Goal: Book appointment/travel/reservation

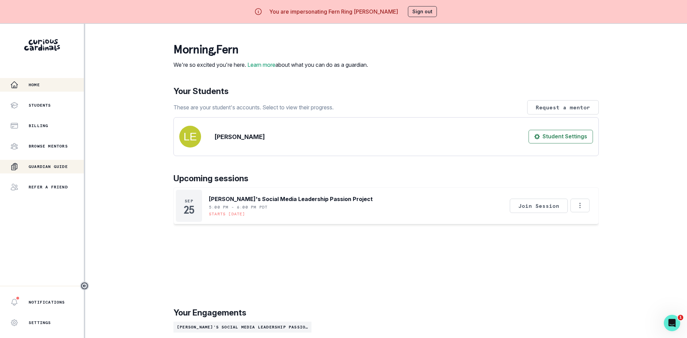
scroll to position [24, 0]
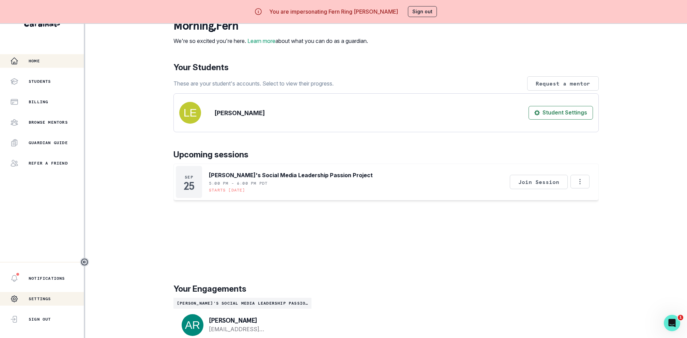
click at [36, 298] on p "Settings" at bounding box center [40, 298] width 23 height 5
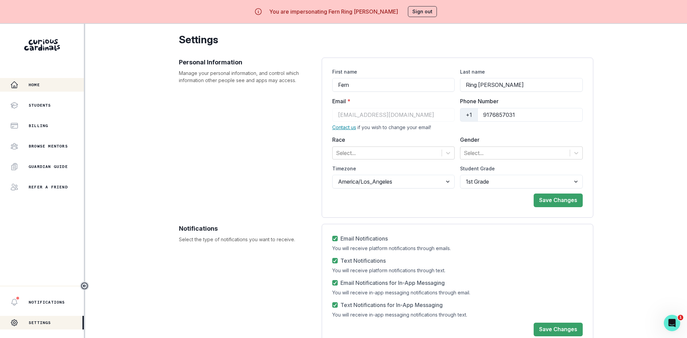
click at [21, 86] on div "Home" at bounding box center [47, 85] width 74 height 8
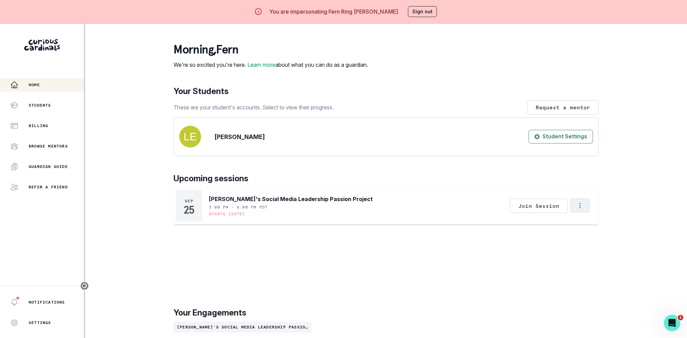
click at [581, 209] on icon "Options" at bounding box center [581, 206] width 8 height 8
click at [632, 187] on div "Home Students Billing Browse Mentors Guardian Guide Refer a friend Notification…" at bounding box center [343, 193] width 687 height 338
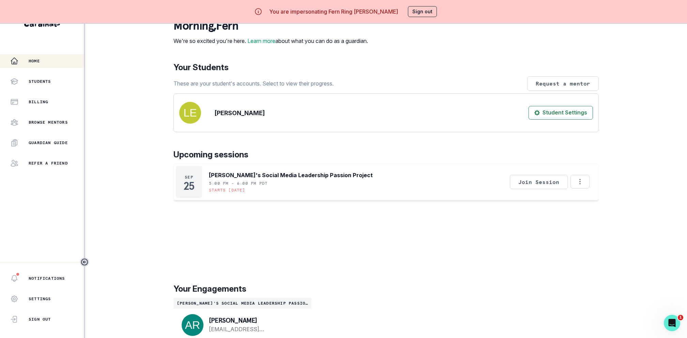
scroll to position [39, 0]
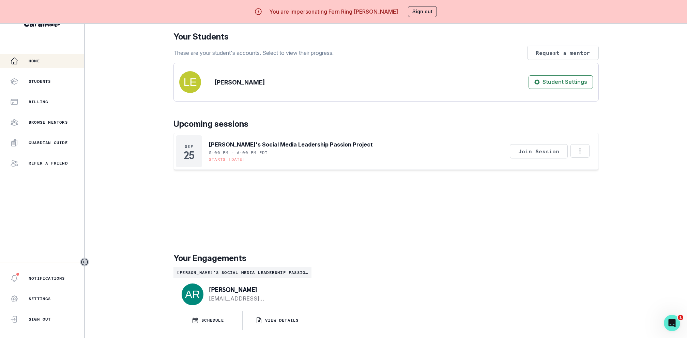
click at [209, 271] on p "[PERSON_NAME]'s Social Media Leadership Passion Project" at bounding box center [242, 272] width 133 height 5
click at [326, 246] on div "morning , Fern We're so excited you're here. Learn more about what you can do a…" at bounding box center [387, 159] width 426 height 342
click at [229, 317] on button "SCHEDULE" at bounding box center [208, 320] width 69 height 19
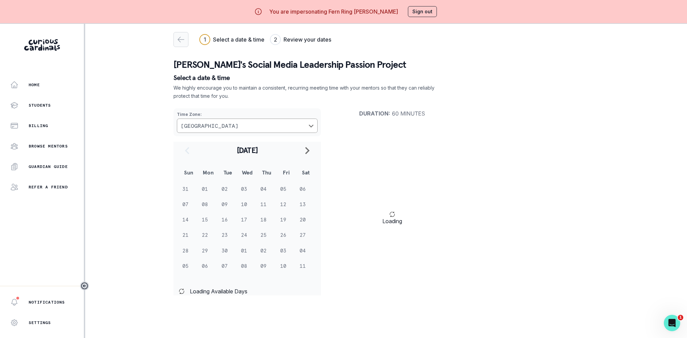
click at [181, 41] on icon "button" at bounding box center [181, 39] width 8 height 8
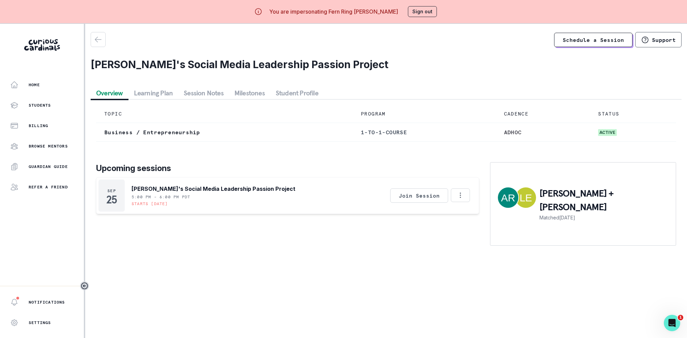
click at [41, 95] on div "Home Students Billing Browse Mentors Guardian Guide Refer a friend" at bounding box center [42, 136] width 84 height 116
click at [47, 87] on div "Home" at bounding box center [47, 85] width 74 height 8
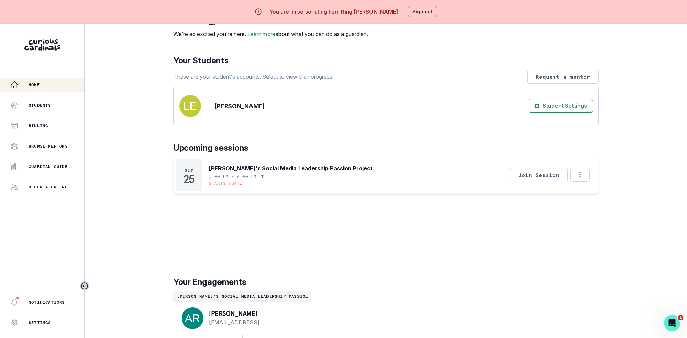
scroll to position [24, 0]
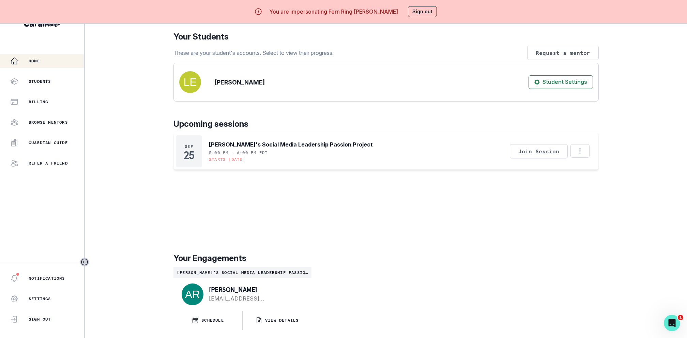
click at [232, 258] on p "Your Engagements" at bounding box center [387, 258] width 426 height 12
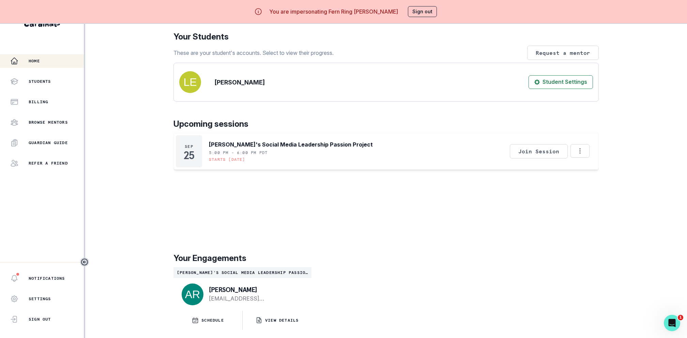
click at [215, 258] on p "Your Engagements" at bounding box center [387, 258] width 426 height 12
click at [216, 271] on p "[PERSON_NAME]'s Social Media Leadership Passion Project" at bounding box center [242, 272] width 133 height 5
click at [583, 155] on button "Options" at bounding box center [580, 151] width 19 height 14
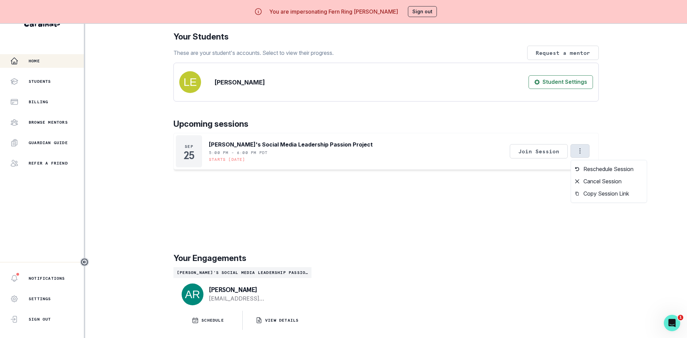
click at [597, 132] on div "Upcoming sessions [DATE] [PERSON_NAME]'s Social Media Leadership Passion Projec…" at bounding box center [387, 177] width 426 height 118
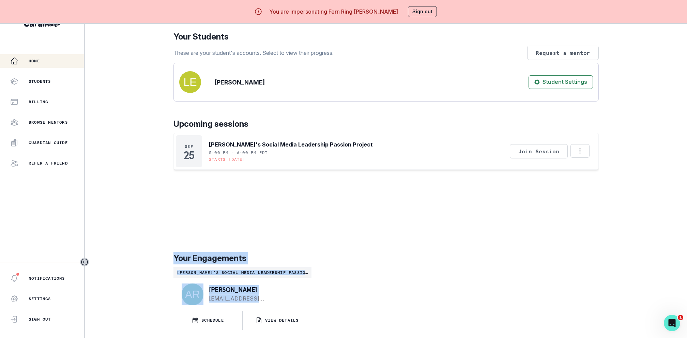
drag, startPoint x: 169, startPoint y: 256, endPoint x: 352, endPoint y: 317, distance: 192.6
click at [352, 317] on main "morning , Fern We're so excited you're here. Learn more about what you can do a…" at bounding box center [386, 169] width 436 height 338
click at [352, 317] on div "[PERSON_NAME]'s Social Media Leadership Passion Project [PERSON_NAME] [EMAIL_AD…" at bounding box center [387, 298] width 426 height 63
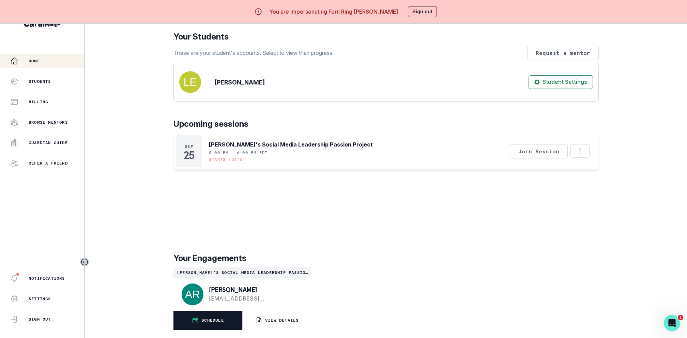
click at [219, 318] on p "SCHEDULE" at bounding box center [213, 320] width 23 height 5
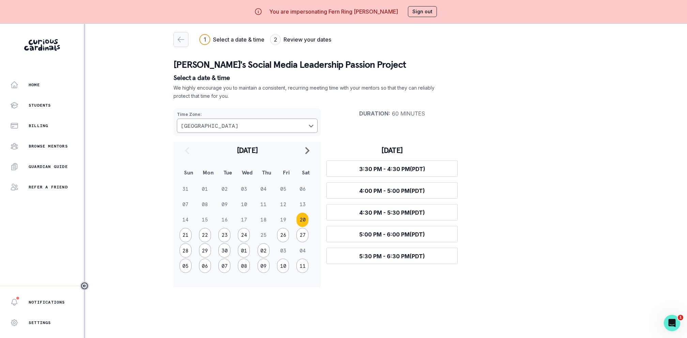
click at [184, 38] on icon "button" at bounding box center [181, 39] width 8 height 8
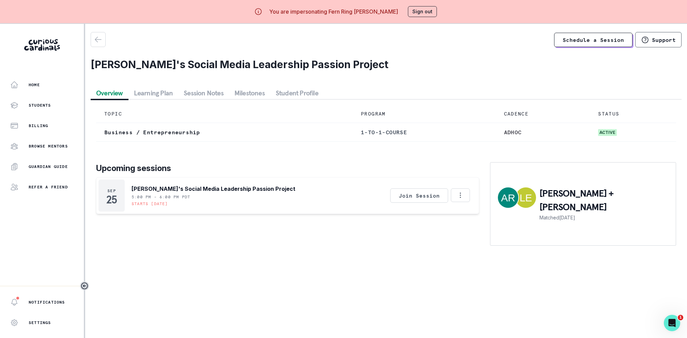
click at [216, 64] on h2 "[PERSON_NAME]'s Social Media Leadership Passion Project" at bounding box center [386, 64] width 591 height 12
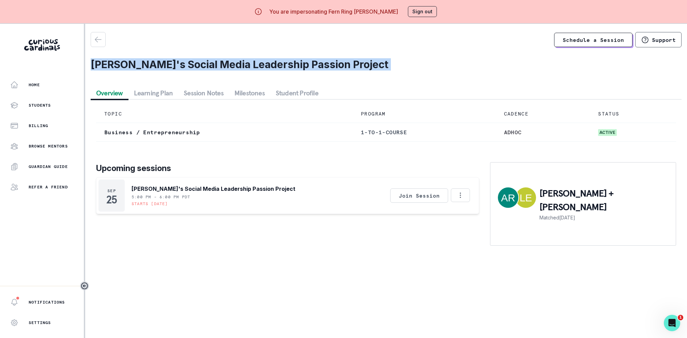
click at [216, 64] on h2 "[PERSON_NAME]'s Social Media Leadership Passion Project" at bounding box center [386, 64] width 591 height 12
click at [216, 65] on h2 "[PERSON_NAME]'s Social Media Leadership Passion Project" at bounding box center [386, 64] width 591 height 12
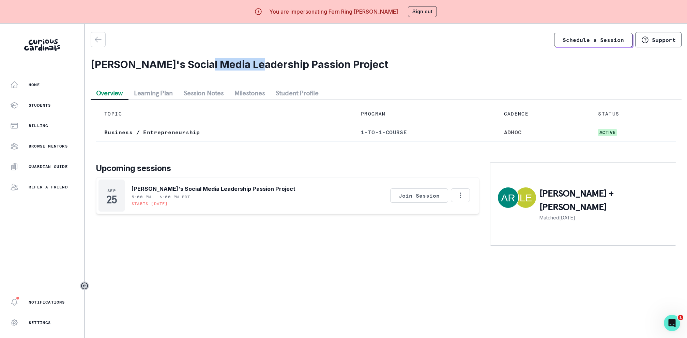
click at [216, 65] on h2 "[PERSON_NAME]'s Social Media Leadership Passion Project" at bounding box center [386, 64] width 591 height 12
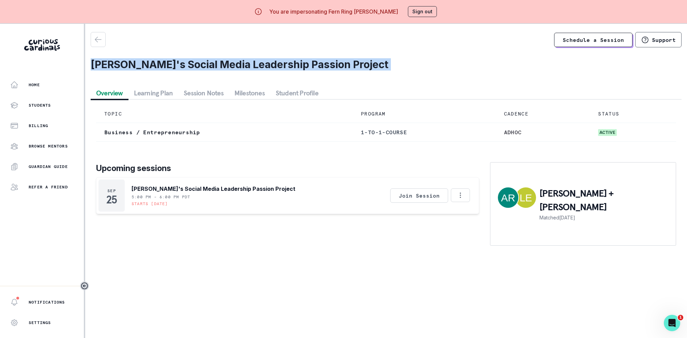
click at [216, 65] on h2 "[PERSON_NAME]'s Social Media Leadership Passion Project" at bounding box center [386, 64] width 591 height 12
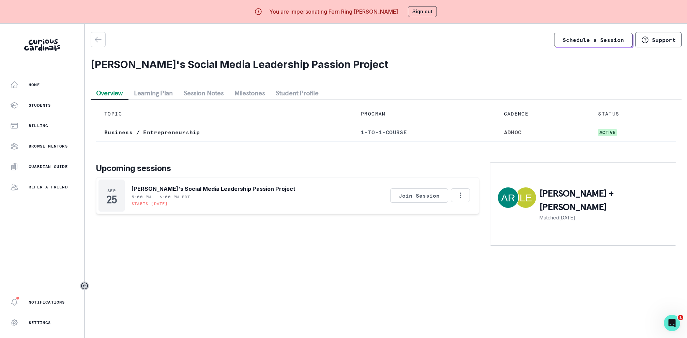
click at [216, 65] on h2 "[PERSON_NAME]'s Social Media Leadership Passion Project" at bounding box center [386, 64] width 591 height 12
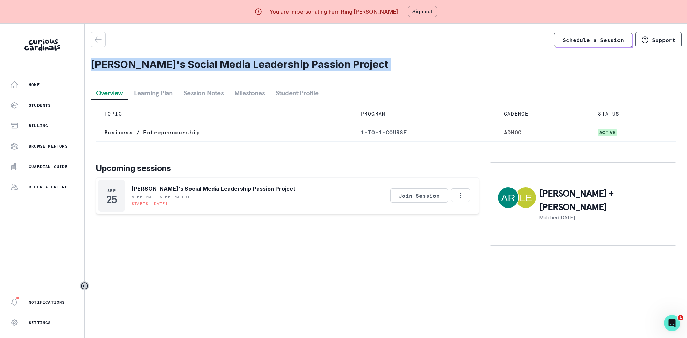
click at [216, 65] on h2 "[PERSON_NAME]'s Social Media Leadership Passion Project" at bounding box center [386, 64] width 591 height 12
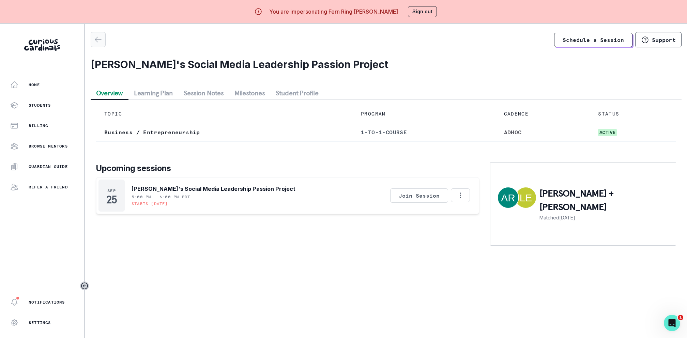
click at [101, 40] on icon "button" at bounding box center [98, 39] width 8 height 8
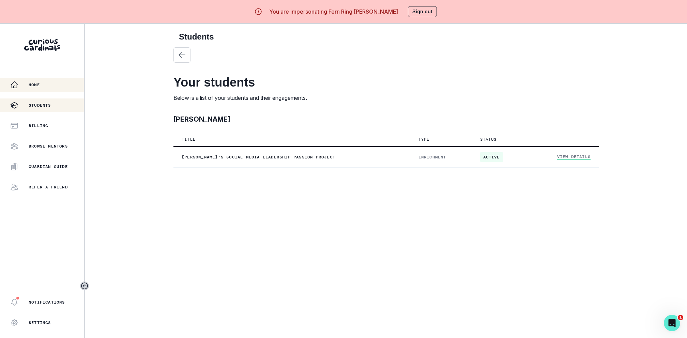
click at [55, 89] on div "Home" at bounding box center [47, 85] width 74 height 8
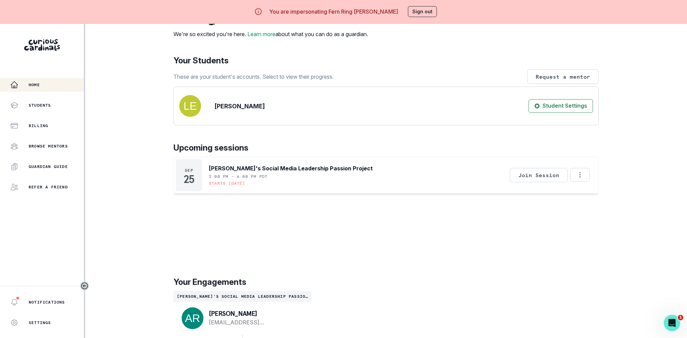
scroll to position [24, 0]
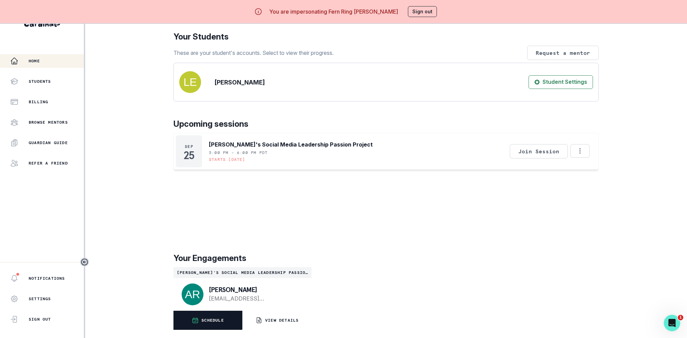
click at [240, 321] on button "SCHEDULE" at bounding box center [208, 320] width 69 height 19
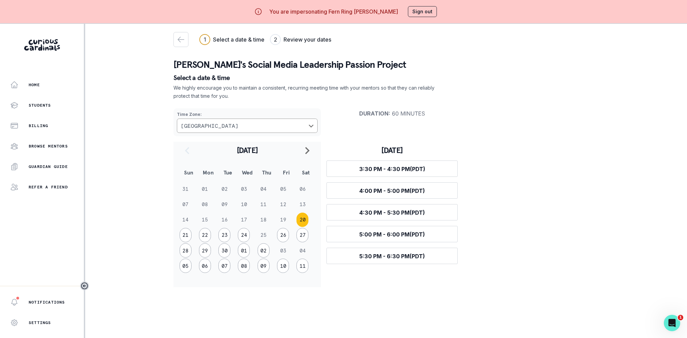
click at [387, 151] on h3 "[DATE]" at bounding box center [392, 151] width 131 height 10
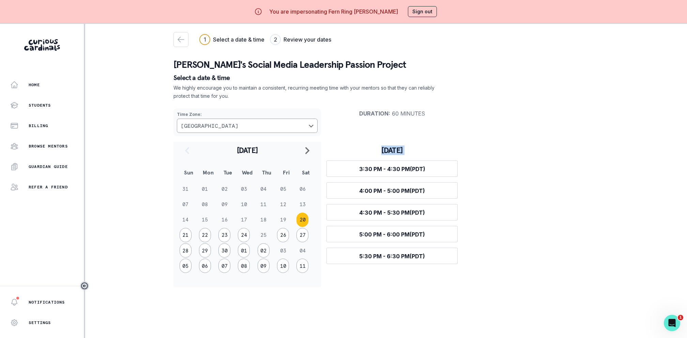
click at [387, 151] on h3 "[DATE]" at bounding box center [392, 151] width 131 height 10
click at [347, 147] on h3 "[DATE]" at bounding box center [392, 151] width 131 height 10
click at [353, 151] on h3 "[DATE]" at bounding box center [392, 151] width 131 height 10
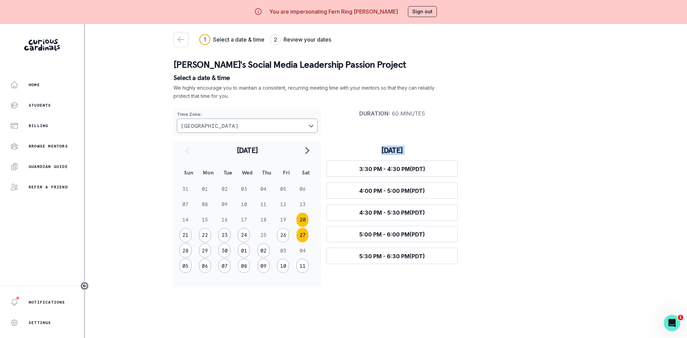
click at [303, 232] on button "27" at bounding box center [303, 235] width 12 height 14
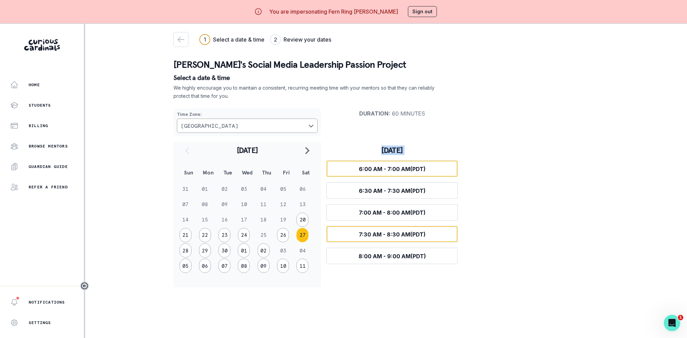
scroll to position [24, 0]
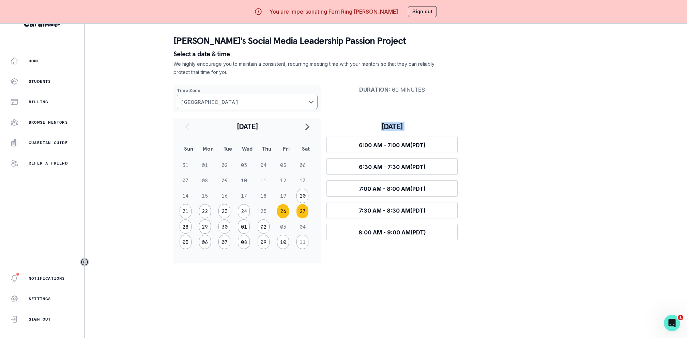
click at [279, 212] on button "26" at bounding box center [283, 211] width 12 height 14
click at [262, 226] on button "02" at bounding box center [264, 227] width 12 height 14
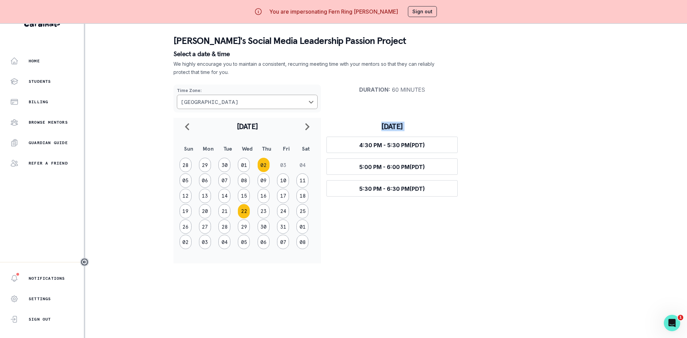
click at [244, 209] on button "22" at bounding box center [244, 211] width 12 height 14
click at [519, 188] on div "Time Zone : [GEOGRAPHIC_DATA] Duration : 60 minutes [DATE] Sun Mon Tue Wed Thu …" at bounding box center [387, 171] width 426 height 184
click at [392, 125] on h3 "[DATE]" at bounding box center [392, 127] width 131 height 10
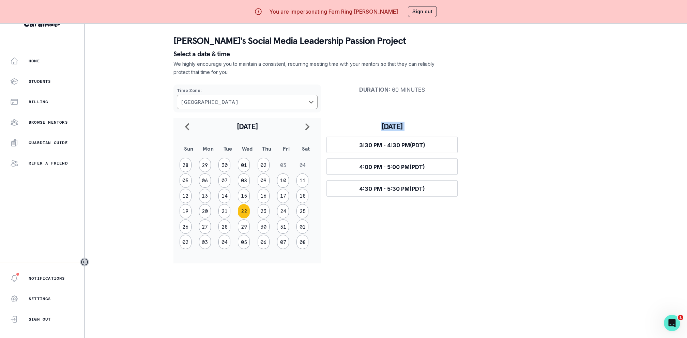
click at [394, 127] on h3 "[DATE]" at bounding box center [392, 127] width 131 height 10
click at [391, 127] on h3 "[DATE]" at bounding box center [392, 127] width 131 height 10
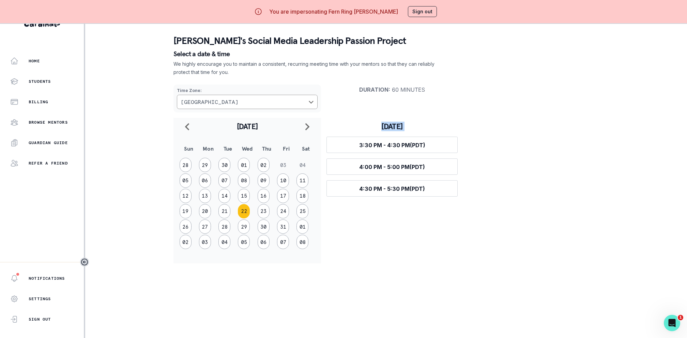
click at [391, 127] on h3 "[DATE]" at bounding box center [392, 127] width 131 height 10
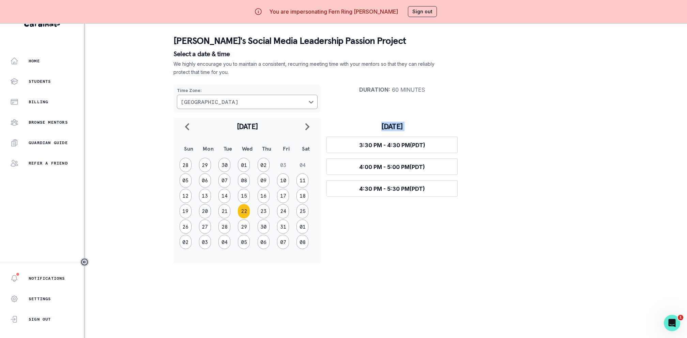
click at [391, 127] on h3 "[DATE]" at bounding box center [392, 127] width 131 height 10
click at [416, 10] on button "Sign out" at bounding box center [422, 11] width 29 height 11
